Goal: Task Accomplishment & Management: Manage account settings

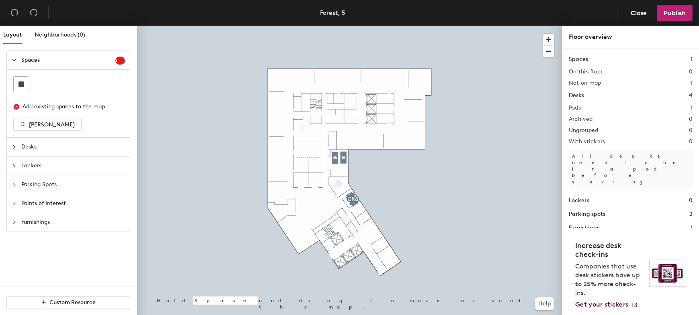
click at [586, 196] on h1 "Lockers" at bounding box center [579, 200] width 20 height 9
click at [658, 196] on div "Lockers 0" at bounding box center [631, 200] width 124 height 9
click at [55, 168] on span "Lockers" at bounding box center [73, 166] width 104 height 18
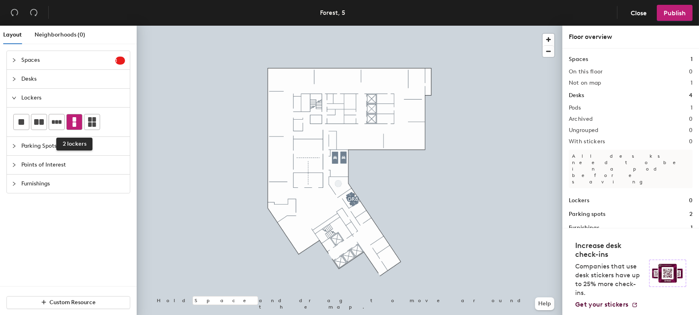
click at [74, 124] on icon at bounding box center [75, 122] width 4 height 10
click at [320, 26] on div at bounding box center [350, 26] width 426 height 0
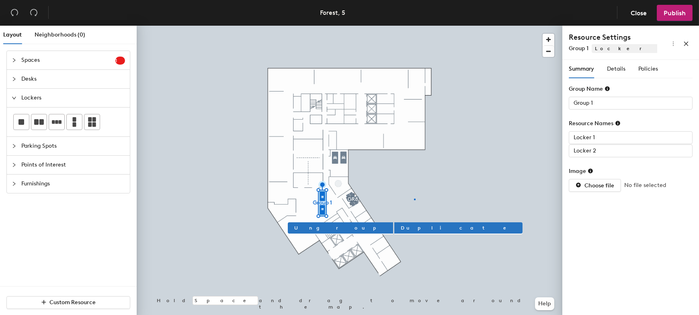
click at [414, 26] on div at bounding box center [350, 26] width 426 height 0
click at [604, 141] on input "Locker 1" at bounding box center [631, 137] width 124 height 13
click at [606, 70] on div "Summary Details Policies" at bounding box center [613, 69] width 89 height 18
click at [613, 70] on span "Details" at bounding box center [616, 68] width 18 height 7
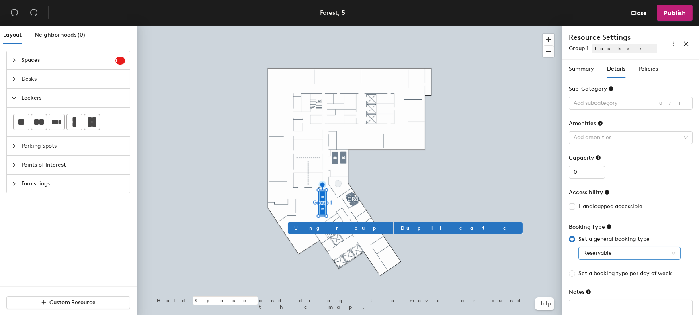
click at [618, 258] on span "Reservable" at bounding box center [629, 254] width 92 height 12
click at [622, 254] on span "Reservable" at bounding box center [629, 254] width 92 height 12
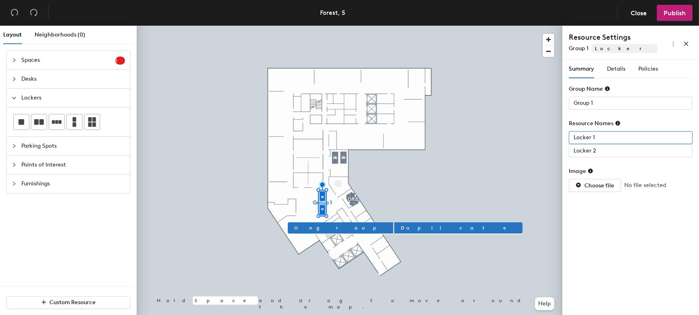
click at [604, 141] on input "Locker 1" at bounding box center [631, 137] width 124 height 13
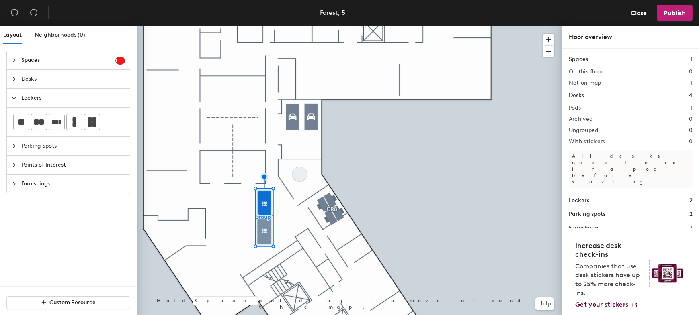
click at [259, 26] on div at bounding box center [350, 26] width 426 height 0
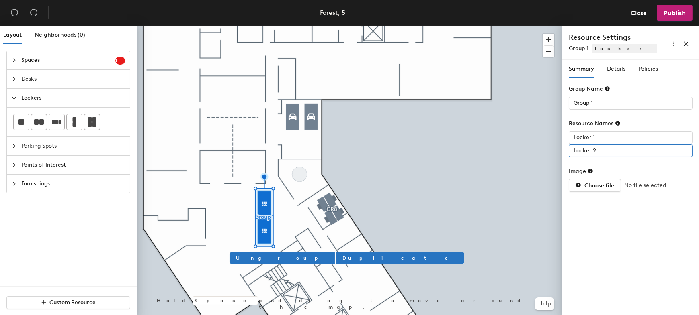
click at [602, 151] on input "Locker 2" at bounding box center [631, 151] width 124 height 13
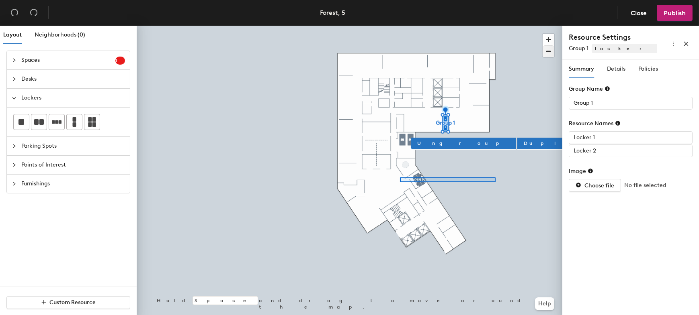
click at [400, 26] on div at bounding box center [350, 26] width 426 height 0
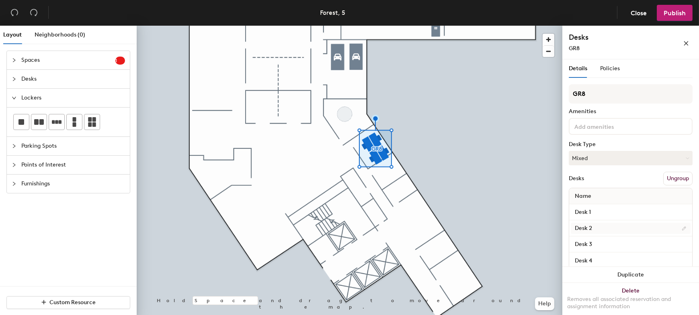
scroll to position [12, 0]
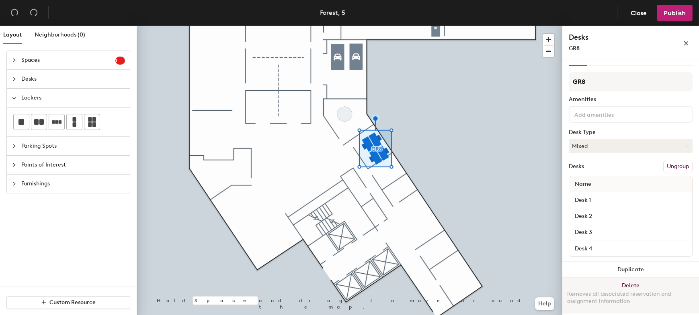
click at [624, 286] on button "Delete Removes all associated reservation and assignment information" at bounding box center [630, 295] width 137 height 35
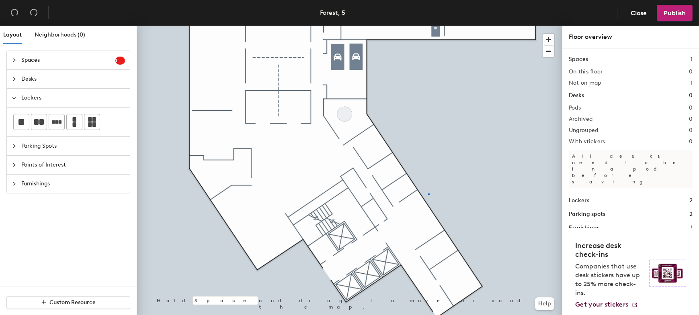
click at [428, 26] on div at bounding box center [350, 26] width 426 height 0
click at [667, 12] on span "Publish" at bounding box center [674, 13] width 22 height 8
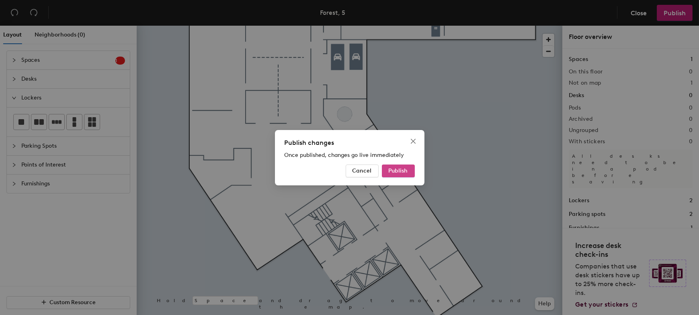
click at [404, 171] on span "Publish" at bounding box center [398, 171] width 19 height 7
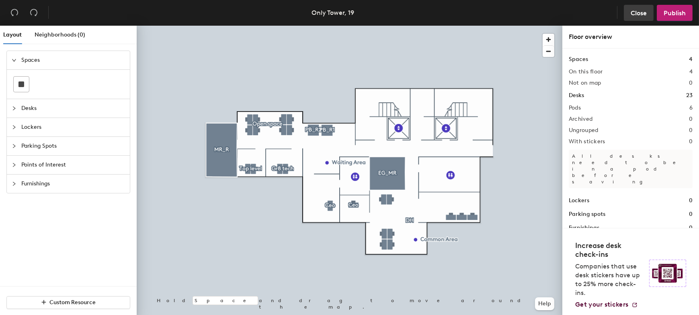
click at [633, 13] on span "Close" at bounding box center [638, 13] width 16 height 8
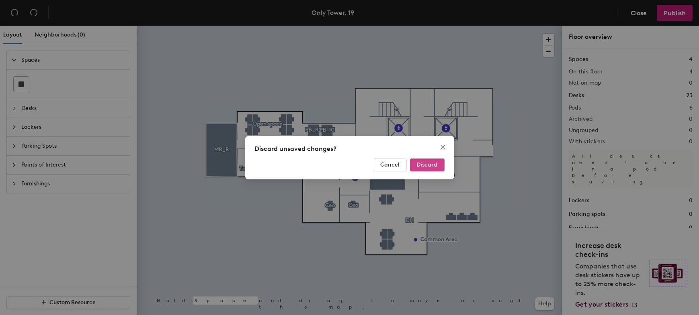
click at [427, 164] on span "Discard" at bounding box center [427, 165] width 21 height 7
